Goal: Task Accomplishment & Management: Use online tool/utility

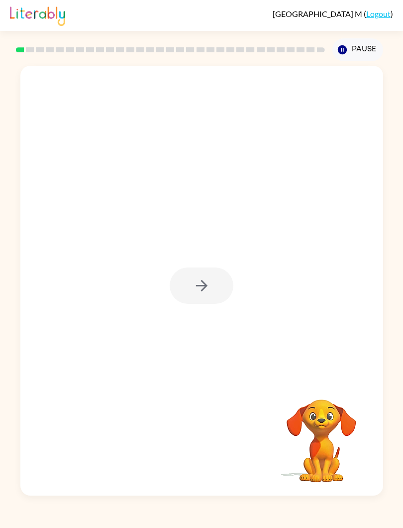
click at [198, 277] on div at bounding box center [202, 285] width 64 height 36
click at [233, 272] on div at bounding box center [202, 285] width 64 height 36
click at [225, 287] on button "button" at bounding box center [202, 285] width 64 height 36
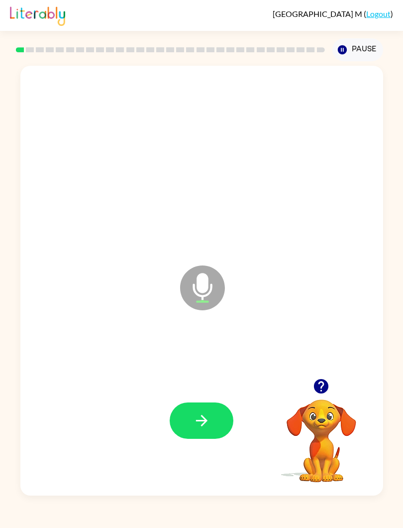
click at [222, 429] on button "button" at bounding box center [202, 420] width 64 height 36
click at [219, 425] on button "button" at bounding box center [202, 420] width 64 height 36
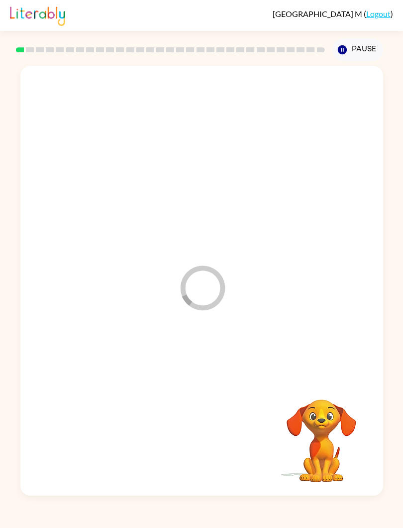
click at [346, 55] on icon "Pause" at bounding box center [342, 49] width 11 height 11
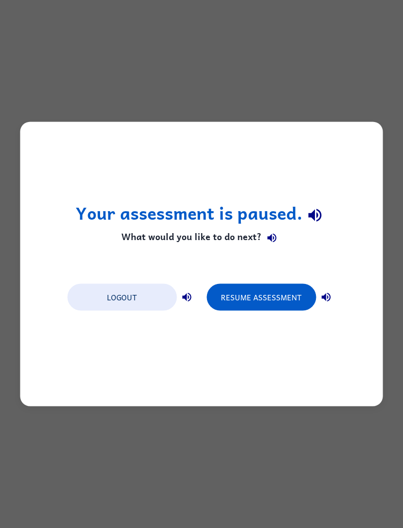
click at [269, 294] on button "Resume Assessment" at bounding box center [262, 297] width 110 height 27
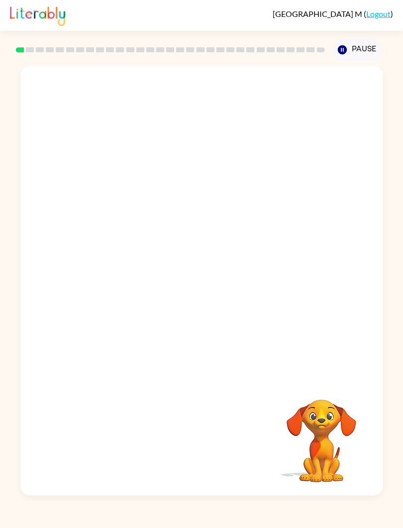
click at [327, 421] on video "Your browser must support playing .mp4 files to use Literably. Please try using…" at bounding box center [322, 434] width 100 height 100
click at [374, 52] on button "Pause Pause" at bounding box center [358, 49] width 51 height 23
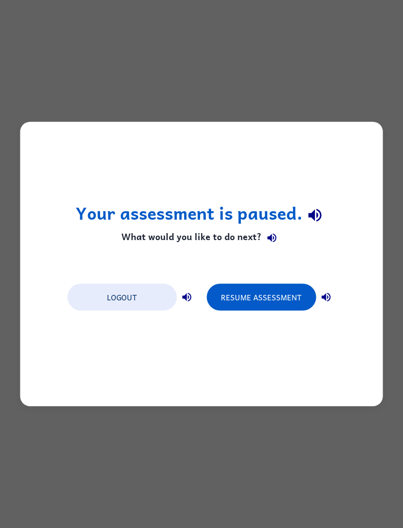
click at [294, 297] on button "Resume Assessment" at bounding box center [262, 297] width 110 height 27
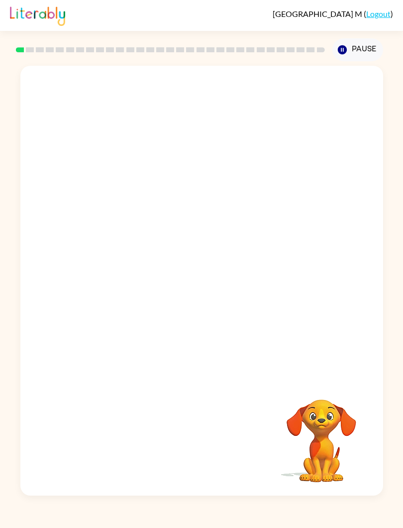
click at [101, 164] on div at bounding box center [201, 222] width 363 height 313
click at [153, 230] on div at bounding box center [201, 222] width 363 height 313
click at [217, 288] on div at bounding box center [202, 285] width 64 height 36
click at [217, 290] on div at bounding box center [202, 285] width 64 height 36
click at [209, 285] on icon "button" at bounding box center [201, 285] width 17 height 17
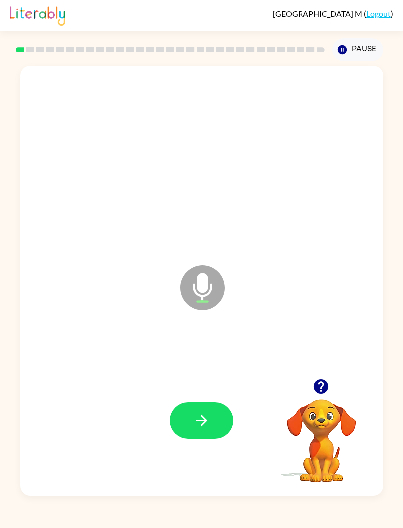
click at [220, 423] on button "button" at bounding box center [202, 420] width 64 height 36
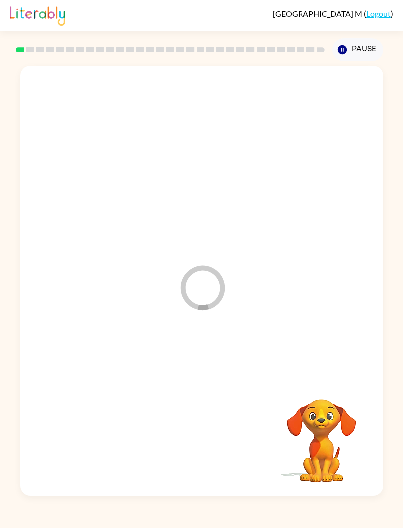
click at [371, 54] on button "Pause Pause" at bounding box center [358, 49] width 51 height 23
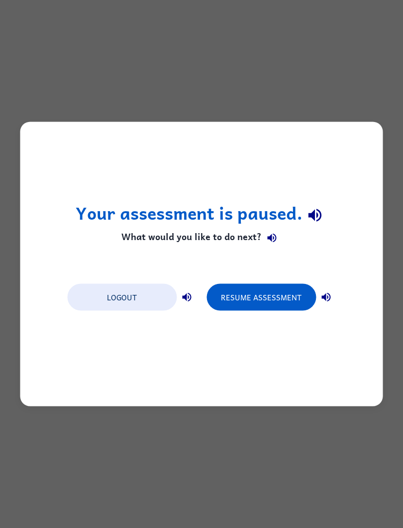
click at [272, 307] on button "Resume Assessment" at bounding box center [262, 297] width 110 height 27
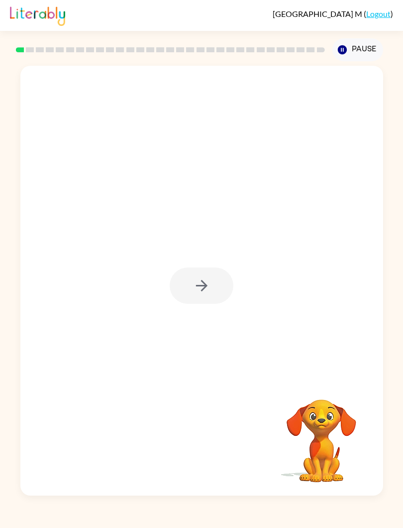
click at [220, 290] on div at bounding box center [202, 285] width 64 height 36
click at [218, 283] on button "button" at bounding box center [202, 285] width 64 height 36
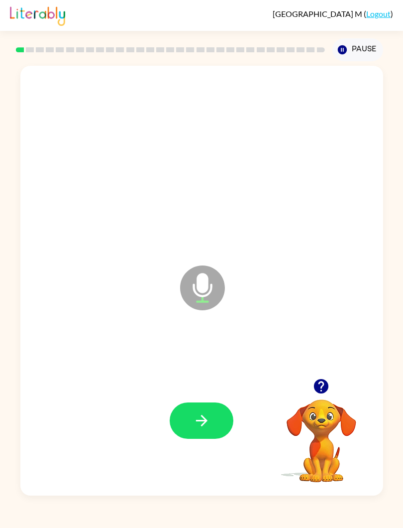
click at [326, 391] on icon "button" at bounding box center [321, 386] width 14 height 14
click at [206, 424] on icon "button" at bounding box center [201, 420] width 17 height 17
click at [230, 421] on button "button" at bounding box center [202, 420] width 64 height 36
click at [326, 395] on button "button" at bounding box center [321, 385] width 25 height 25
click at [319, 387] on icon "button" at bounding box center [321, 386] width 14 height 14
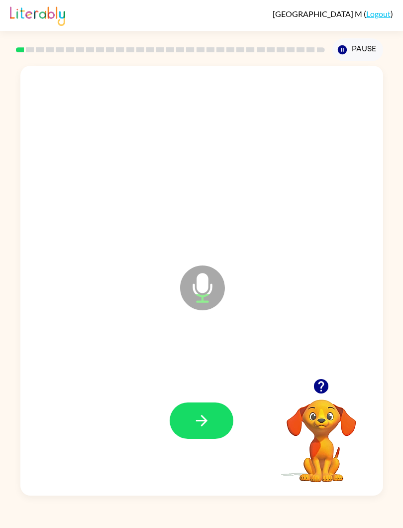
click at [325, 390] on icon "button" at bounding box center [321, 386] width 14 height 14
click at [326, 395] on icon "button" at bounding box center [321, 385] width 17 height 17
click at [221, 425] on button "button" at bounding box center [202, 420] width 64 height 36
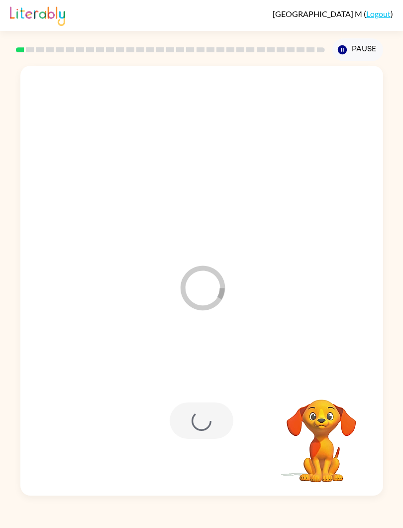
click at [30, 180] on div at bounding box center [201, 151] width 343 height 130
click at [37, 190] on div at bounding box center [201, 151] width 343 height 130
click at [364, 60] on button "Pause Pause" at bounding box center [358, 49] width 51 height 23
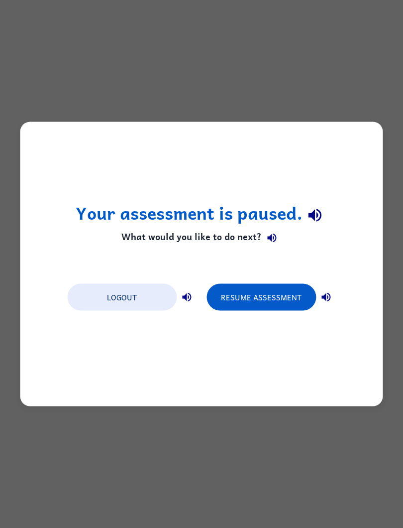
click at [287, 302] on button "Resume Assessment" at bounding box center [262, 297] width 110 height 27
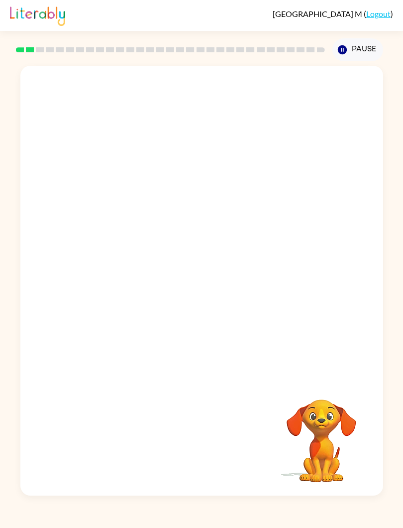
click at [242, 335] on div at bounding box center [201, 281] width 363 height 430
click at [304, 456] on video "Your browser must support playing .mp4 files to use Literably. Please try using…" at bounding box center [322, 434] width 100 height 100
click at [369, 51] on button "Pause Pause" at bounding box center [358, 49] width 51 height 23
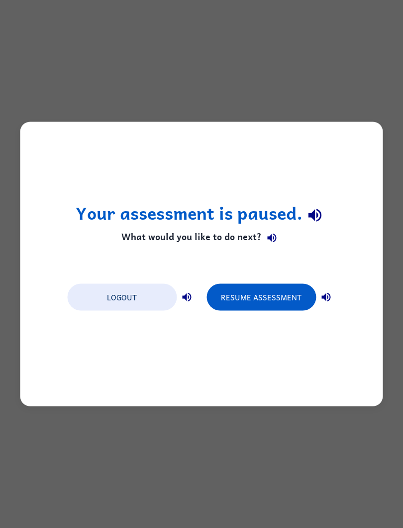
click at [256, 299] on button "Resume Assessment" at bounding box center [262, 297] width 110 height 27
click at [293, 301] on button "Resume Assessment" at bounding box center [262, 297] width 110 height 27
click at [363, 67] on div "Your assessment is paused. What would you like to do next? Logout Resume Assess…" at bounding box center [201, 264] width 403 height 528
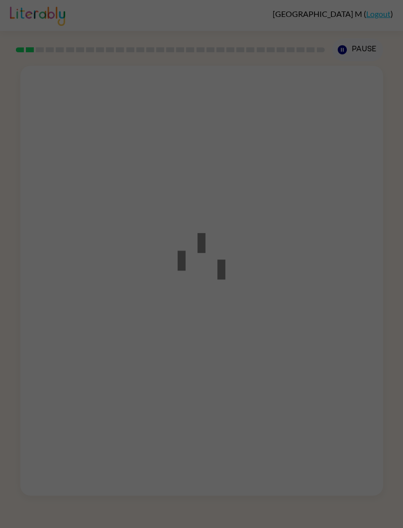
click at [397, 20] on div at bounding box center [201, 264] width 403 height 528
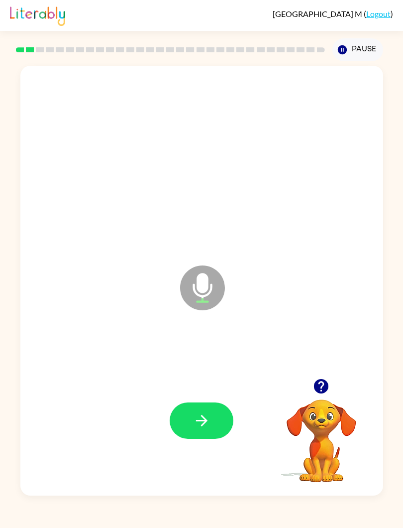
click at [322, 388] on icon "button" at bounding box center [321, 385] width 17 height 17
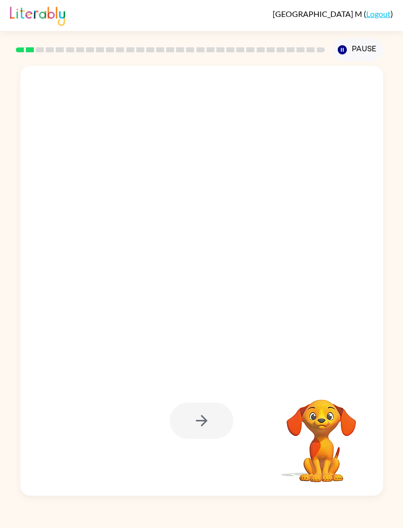
click at [200, 420] on div at bounding box center [202, 420] width 64 height 36
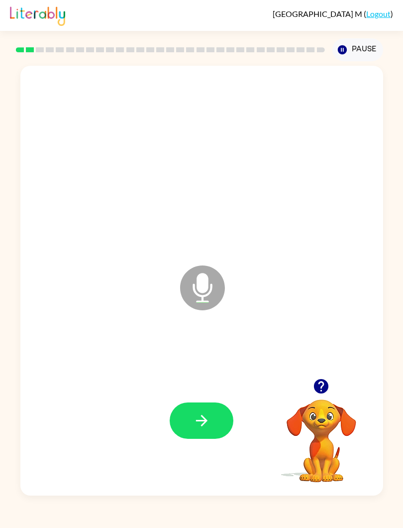
click at [315, 383] on icon "button" at bounding box center [321, 386] width 14 height 14
click at [195, 422] on icon "button" at bounding box center [201, 420] width 17 height 17
click at [314, 392] on icon "button" at bounding box center [321, 385] width 17 height 17
click at [289, 456] on video "Your browser must support playing .mp4 files to use Literably. Please try using…" at bounding box center [322, 434] width 100 height 100
click at [314, 391] on icon "button" at bounding box center [321, 385] width 17 height 17
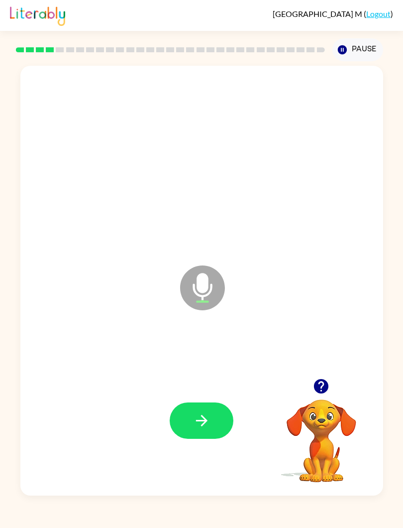
click at [189, 425] on button "button" at bounding box center [202, 420] width 64 height 36
click at [315, 383] on icon "button" at bounding box center [321, 386] width 14 height 14
click at [293, 410] on video "Your browser must support playing .mp4 files to use Literably. Please try using…" at bounding box center [322, 434] width 100 height 100
click at [313, 386] on icon "button" at bounding box center [321, 385] width 17 height 17
click at [313, 385] on icon "button" at bounding box center [321, 385] width 17 height 17
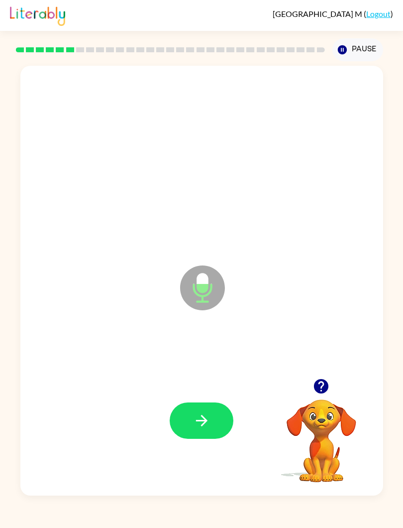
click at [191, 431] on button "button" at bounding box center [202, 420] width 64 height 36
click at [323, 387] on icon "button" at bounding box center [321, 386] width 14 height 14
click at [186, 426] on button "button" at bounding box center [202, 420] width 64 height 36
click at [175, 420] on button "button" at bounding box center [202, 420] width 64 height 36
click at [327, 383] on icon "button" at bounding box center [321, 386] width 14 height 14
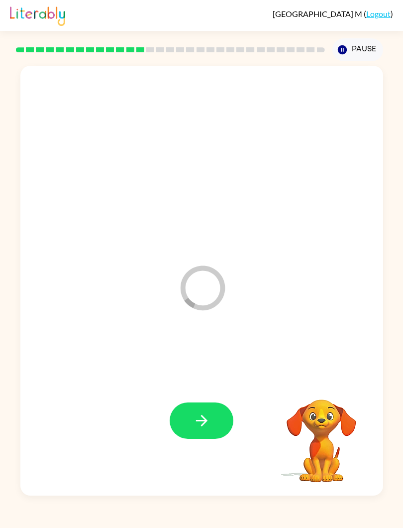
click at [203, 436] on button "button" at bounding box center [202, 420] width 64 height 36
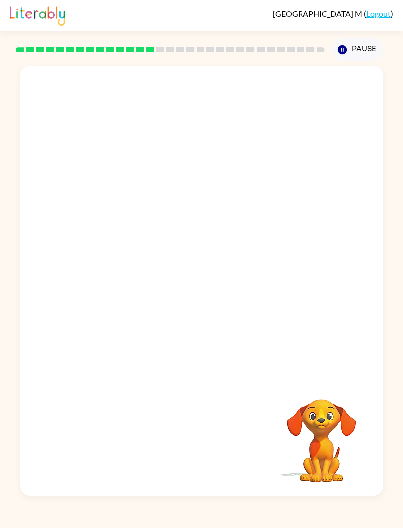
click at [374, 57] on button "Pause Pause" at bounding box center [358, 49] width 51 height 23
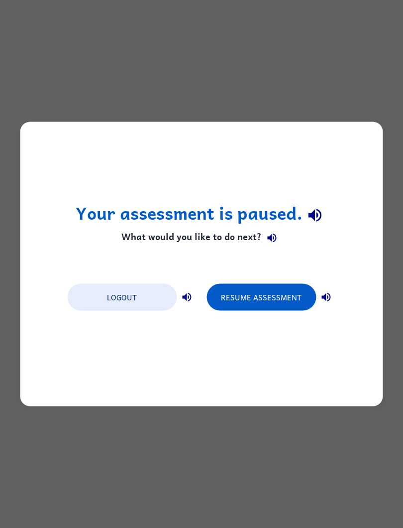
click at [269, 305] on button "Resume Assessment" at bounding box center [262, 297] width 110 height 27
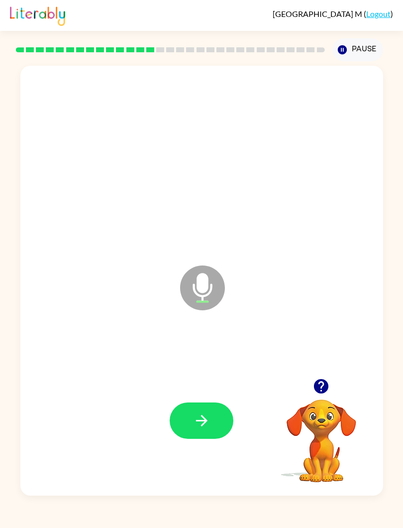
click at [325, 384] on icon "button" at bounding box center [321, 386] width 14 height 14
click at [310, 393] on button "button" at bounding box center [321, 385] width 25 height 25
click at [334, 389] on button "button" at bounding box center [321, 385] width 25 height 25
click at [334, 384] on button "button" at bounding box center [321, 385] width 25 height 25
click at [221, 425] on button "button" at bounding box center [202, 420] width 64 height 36
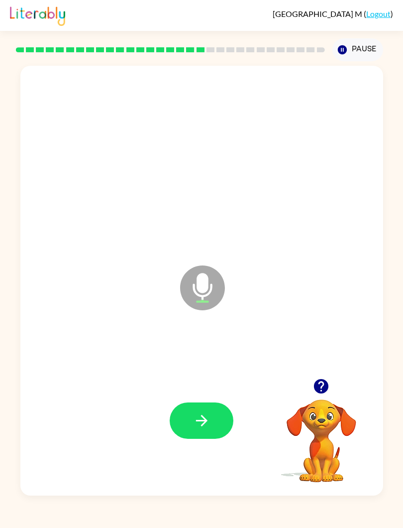
click at [338, 427] on video "Your browser must support playing .mp4 files to use Literably. Please try using…" at bounding box center [322, 434] width 100 height 100
click at [328, 387] on icon "button" at bounding box center [321, 386] width 14 height 14
click at [329, 384] on icon "button" at bounding box center [321, 385] width 17 height 17
click at [326, 387] on icon "button" at bounding box center [321, 386] width 14 height 14
click at [323, 395] on button "button" at bounding box center [321, 385] width 25 height 25
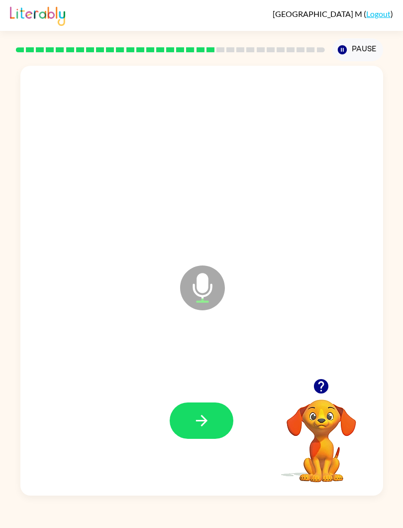
click at [333, 384] on button "button" at bounding box center [321, 385] width 25 height 25
click at [225, 418] on button "button" at bounding box center [202, 420] width 64 height 36
click at [328, 388] on icon "button" at bounding box center [321, 386] width 14 height 14
click at [231, 419] on button "button" at bounding box center [202, 420] width 64 height 36
click at [334, 384] on button "button" at bounding box center [321, 385] width 25 height 25
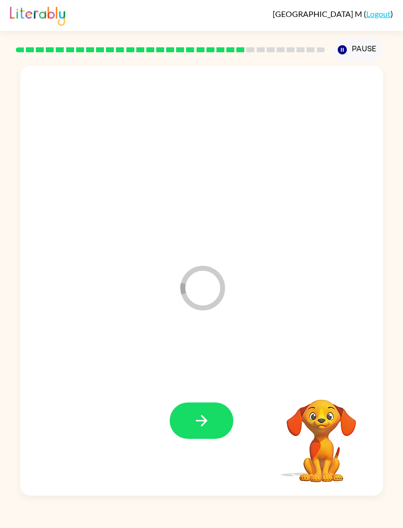
click at [333, 393] on video "Your browser must support playing .mp4 files to use Literably. Please try using…" at bounding box center [322, 434] width 100 height 100
click at [327, 385] on icon "button" at bounding box center [321, 386] width 14 height 14
click at [323, 387] on icon "button" at bounding box center [321, 386] width 14 height 14
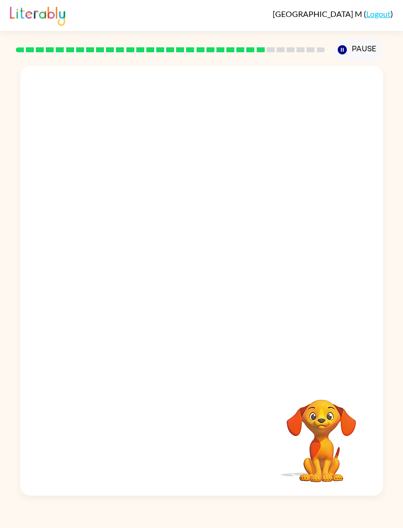
click at [324, 467] on video "Your browser must support playing .mp4 files to use Literably. Please try using…" at bounding box center [322, 434] width 100 height 100
click at [349, 437] on video "Your browser must support playing .mp4 files to use Literably. Please try using…" at bounding box center [322, 434] width 100 height 100
click at [325, 441] on video "Your browser must support playing .mp4 files to use Literably. Please try using…" at bounding box center [322, 434] width 100 height 100
click at [335, 460] on video "Your browser must support playing .mp4 files to use Literably. Please try using…" at bounding box center [322, 434] width 100 height 100
click at [344, 479] on video "Your browser must support playing .mp4 files to use Literably. Please try using…" at bounding box center [322, 434] width 100 height 100
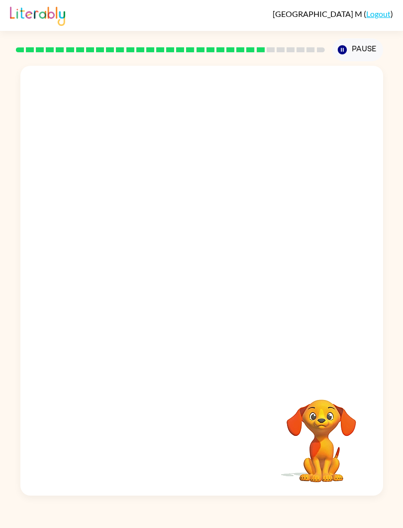
click at [387, 50] on div "Pause Pause" at bounding box center [358, 49] width 63 height 35
click at [369, 50] on button "Pause Pause" at bounding box center [358, 49] width 51 height 23
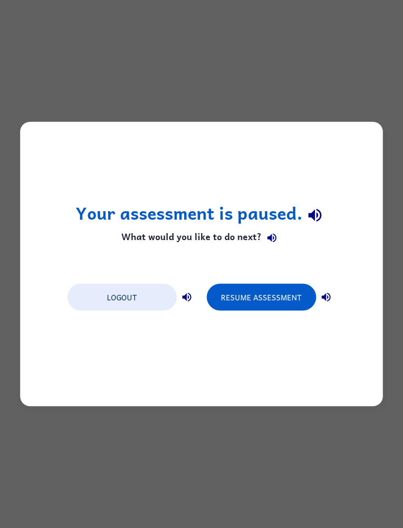
click at [288, 309] on button "Resume Assessment" at bounding box center [262, 297] width 110 height 27
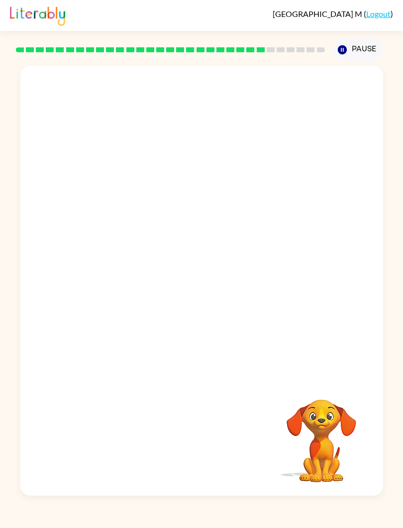
click at [321, 436] on video "Your browser must support playing .mp4 files to use Literably. Please try using…" at bounding box center [322, 434] width 100 height 100
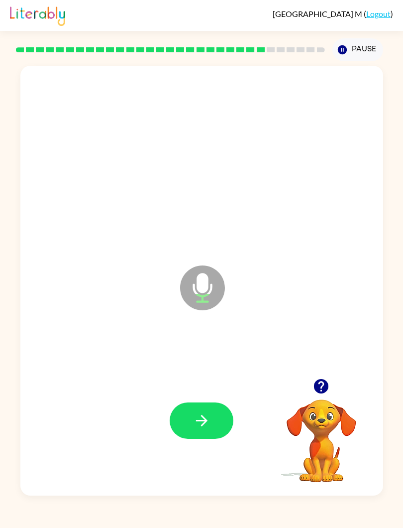
click at [317, 392] on icon "button" at bounding box center [321, 385] width 17 height 17
click at [328, 387] on icon "button" at bounding box center [321, 386] width 14 height 14
click at [321, 395] on button "button" at bounding box center [321, 385] width 25 height 25
click at [326, 393] on video "Your browser must support playing .mp4 files to use Literably. Please try using…" at bounding box center [322, 434] width 100 height 100
click at [319, 391] on icon "button" at bounding box center [321, 386] width 14 height 14
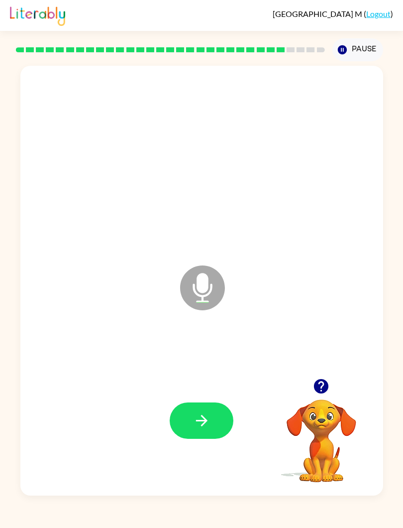
click at [219, 420] on button "button" at bounding box center [202, 420] width 64 height 36
click at [328, 389] on icon "button" at bounding box center [321, 386] width 14 height 14
click at [212, 451] on div at bounding box center [201, 420] width 343 height 130
click at [223, 416] on button "button" at bounding box center [202, 420] width 64 height 36
click at [226, 421] on button "button" at bounding box center [202, 420] width 64 height 36
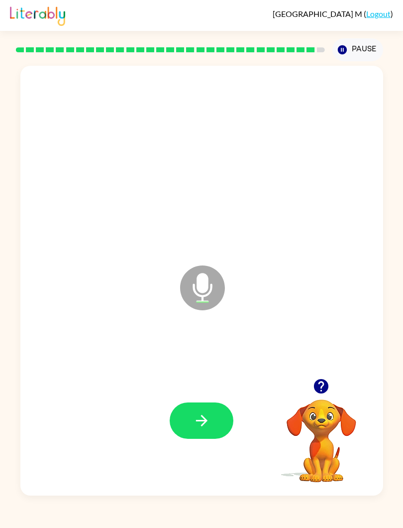
click at [324, 390] on icon "button" at bounding box center [321, 386] width 14 height 14
click at [220, 424] on button "button" at bounding box center [202, 420] width 64 height 36
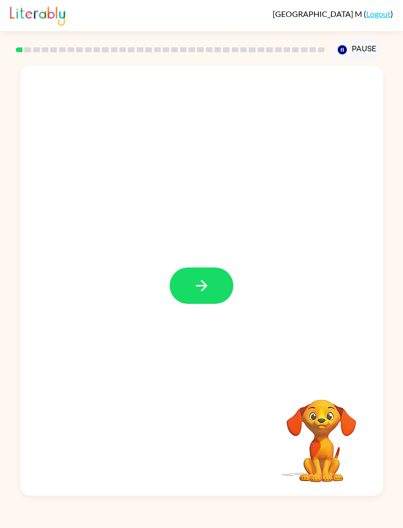
click at [321, 398] on video "Your browser must support playing .mp4 files to use Literably. Please try using…" at bounding box center [322, 434] width 100 height 100
click at [321, 428] on video "Your browser must support playing .mp4 files to use Literably. Please try using…" at bounding box center [322, 434] width 100 height 100
click at [219, 287] on button "button" at bounding box center [202, 285] width 64 height 36
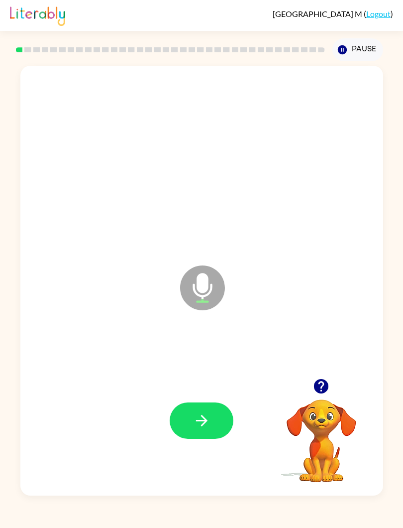
click at [190, 427] on button "button" at bounding box center [202, 420] width 64 height 36
click at [324, 391] on icon "button" at bounding box center [321, 386] width 14 height 14
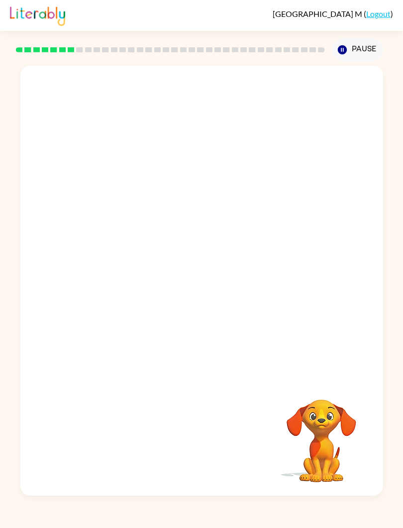
click at [323, 412] on video "Your browser must support playing .mp4 files to use Literably. Please try using…" at bounding box center [322, 434] width 100 height 100
click at [370, 54] on button "Pause Pause" at bounding box center [358, 49] width 51 height 23
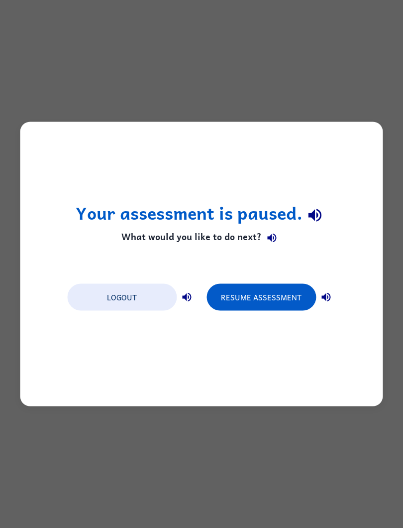
click at [260, 295] on button "Resume Assessment" at bounding box center [262, 297] width 110 height 27
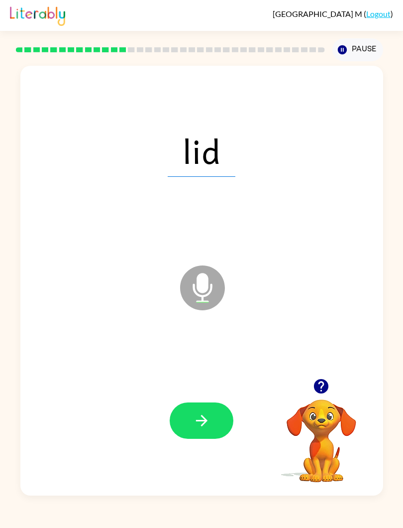
click at [319, 392] on icon "button" at bounding box center [321, 386] width 14 height 14
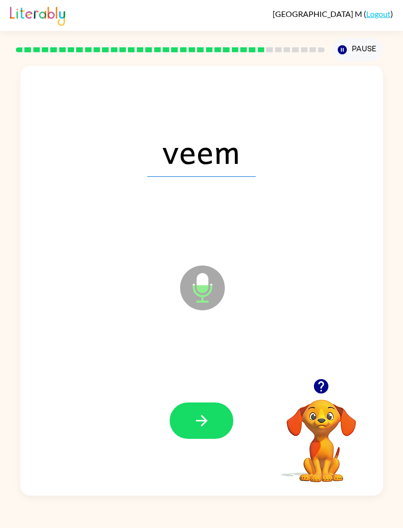
click at [344, 42] on button "Pause Pause" at bounding box center [358, 49] width 51 height 23
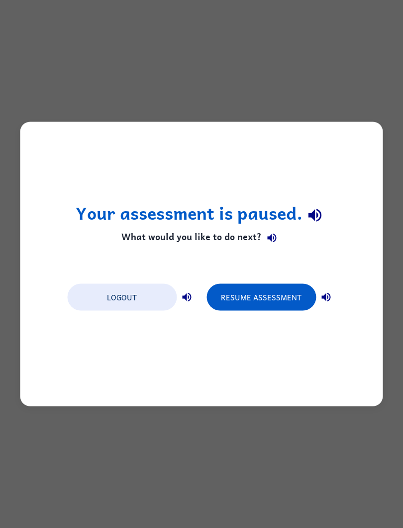
click at [260, 300] on button "Resume Assessment" at bounding box center [262, 297] width 110 height 27
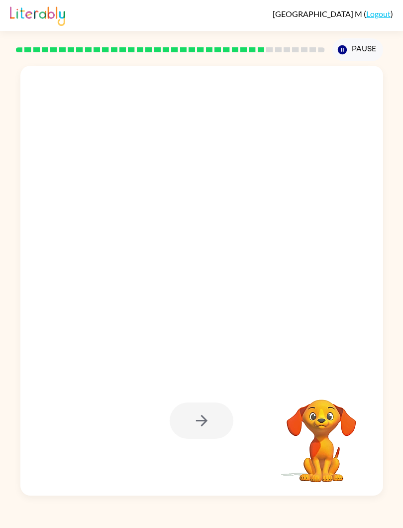
click at [357, 55] on button "Pause Pause" at bounding box center [358, 49] width 51 height 23
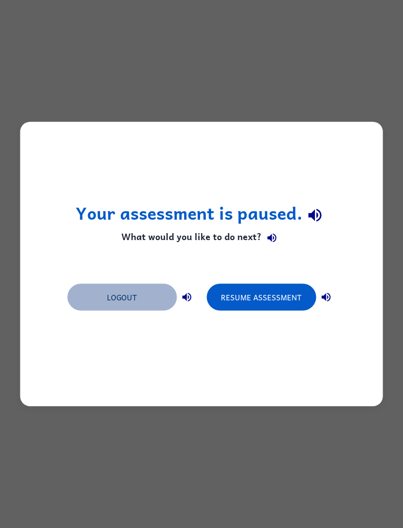
click at [132, 302] on button "Logout" at bounding box center [122, 297] width 110 height 27
